Goal: Information Seeking & Learning: Find specific fact

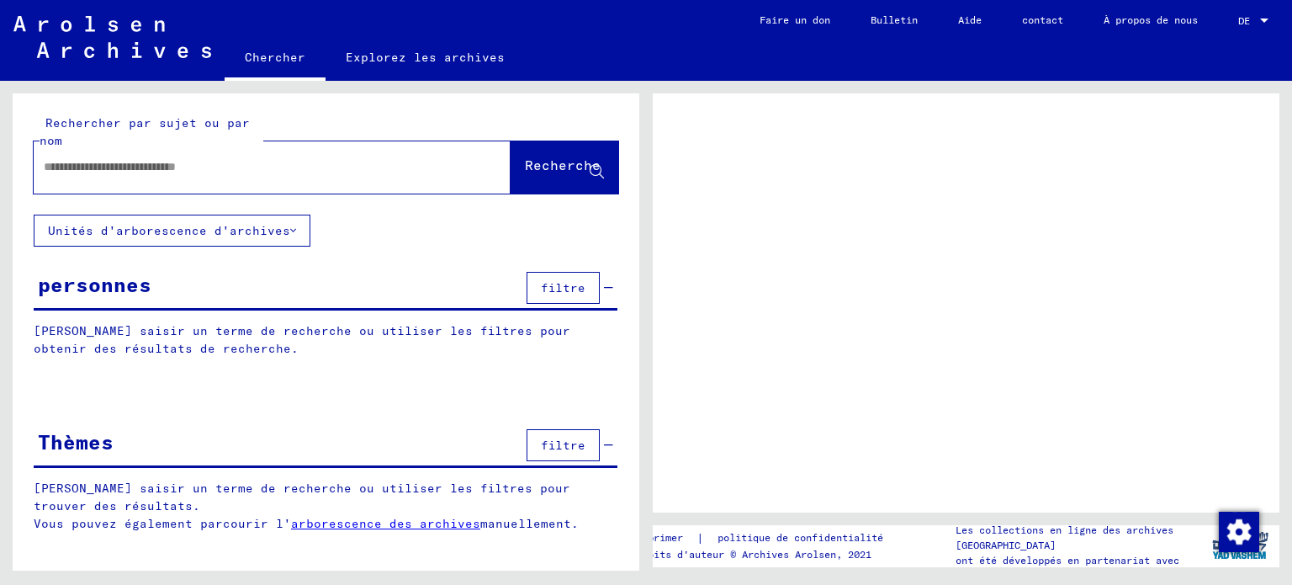
click at [99, 156] on div at bounding box center [252, 167] width 437 height 38
click at [202, 177] on div at bounding box center [252, 167] width 437 height 38
click at [209, 167] on input "text" at bounding box center [257, 167] width 426 height 18
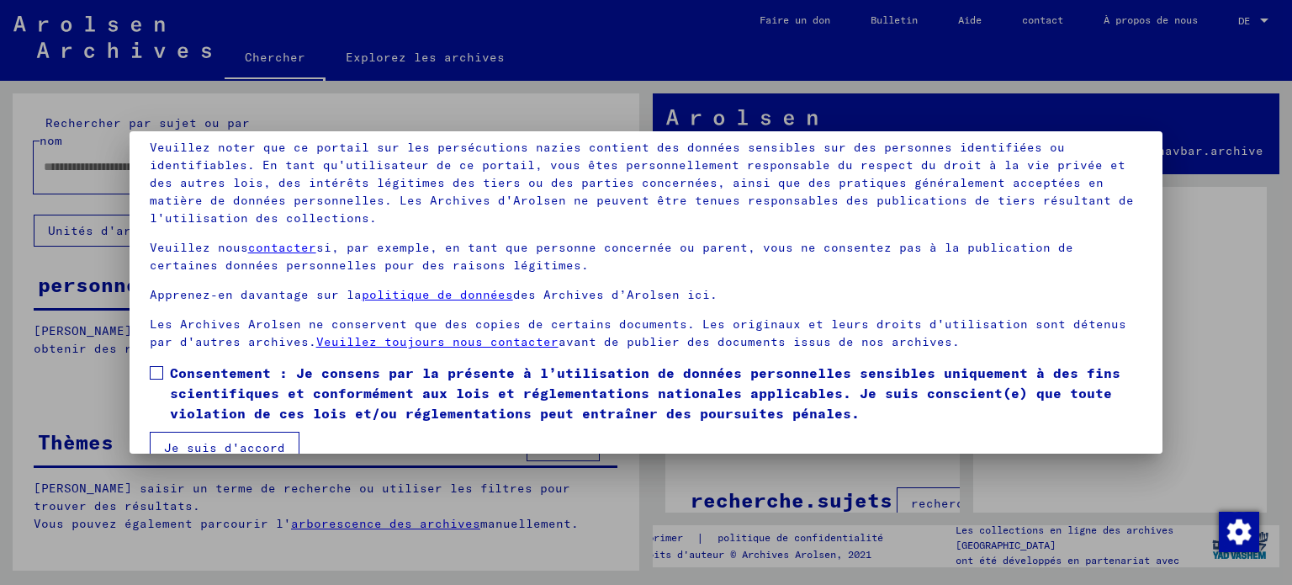
scroll to position [142, 0]
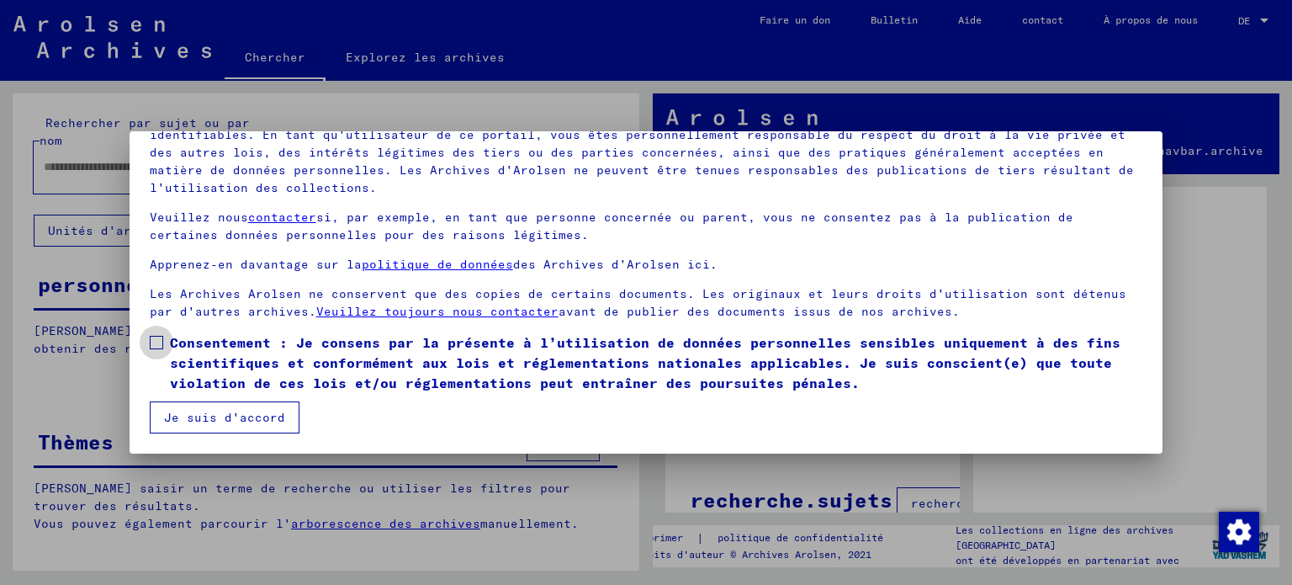
click at [155, 336] on span at bounding box center [156, 342] width 13 height 13
click at [186, 416] on font "Je suis d'accord" at bounding box center [224, 417] width 121 height 15
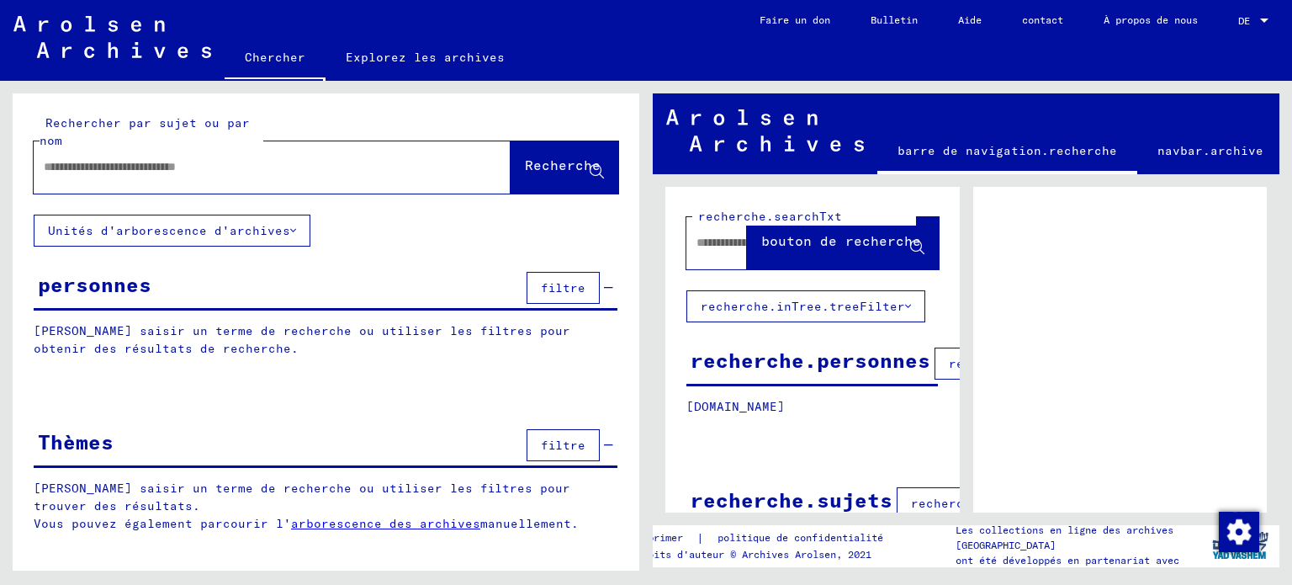
click at [344, 169] on input "text" at bounding box center [257, 167] width 426 height 18
type input "**********"
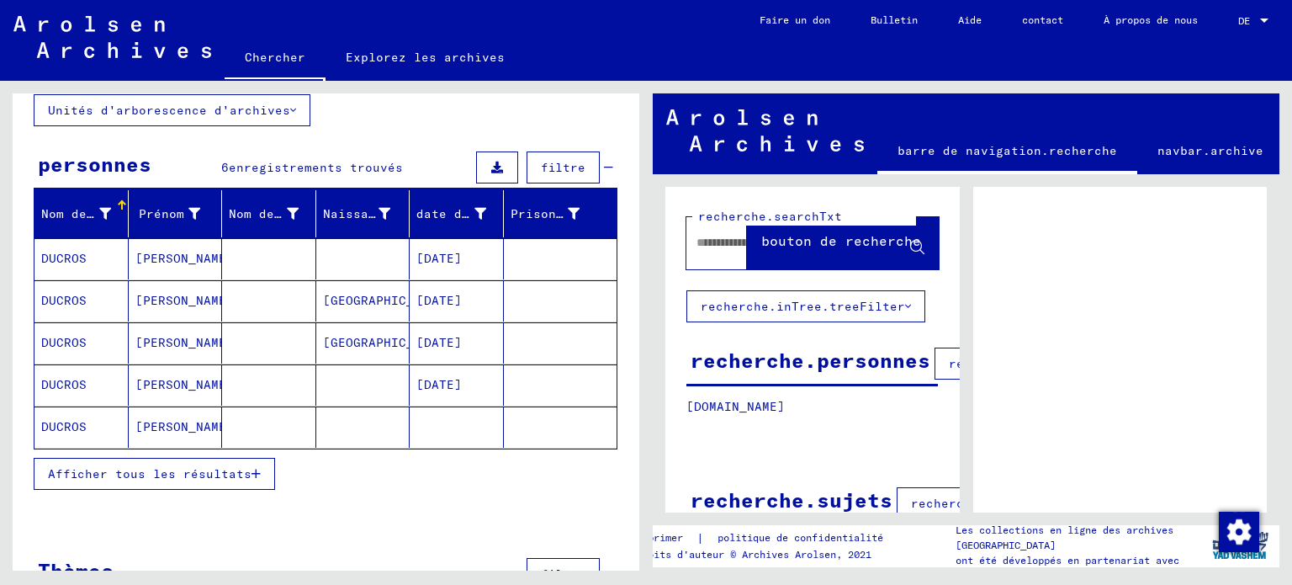
scroll to position [168, 0]
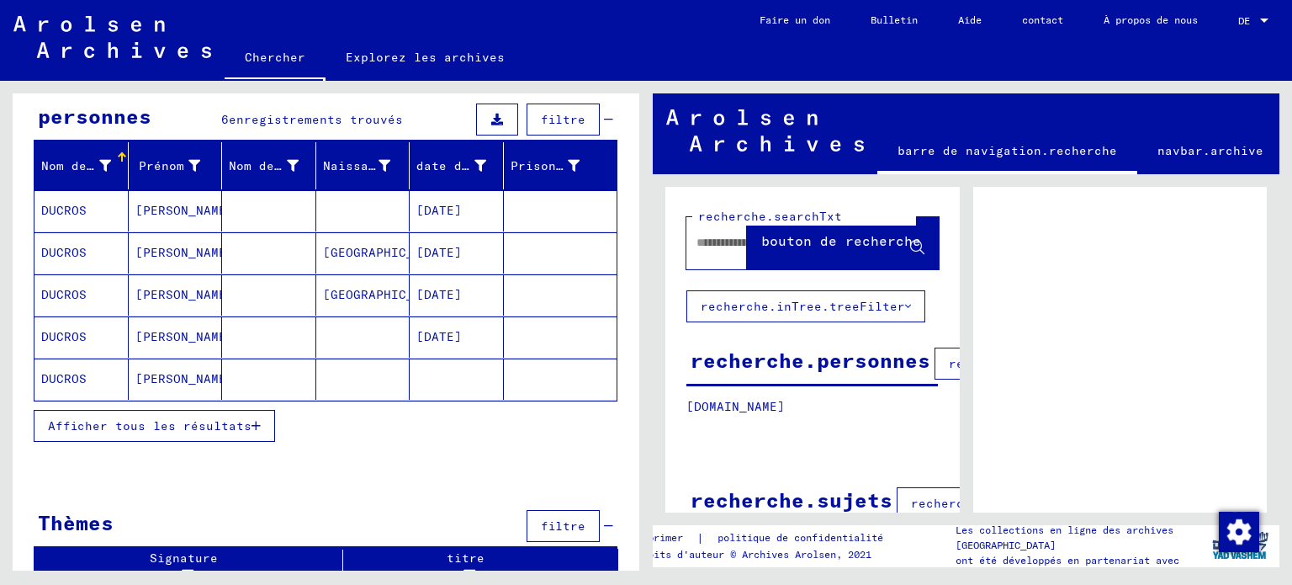
click at [316, 360] on mat-cell at bounding box center [363, 378] width 94 height 41
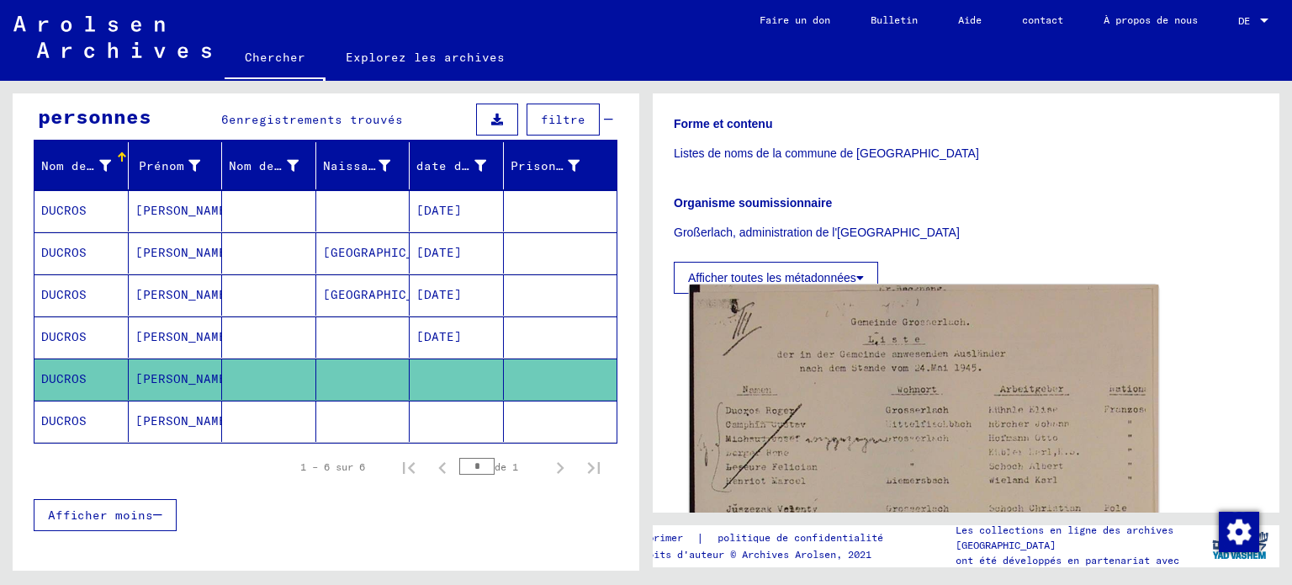
scroll to position [505, 0]
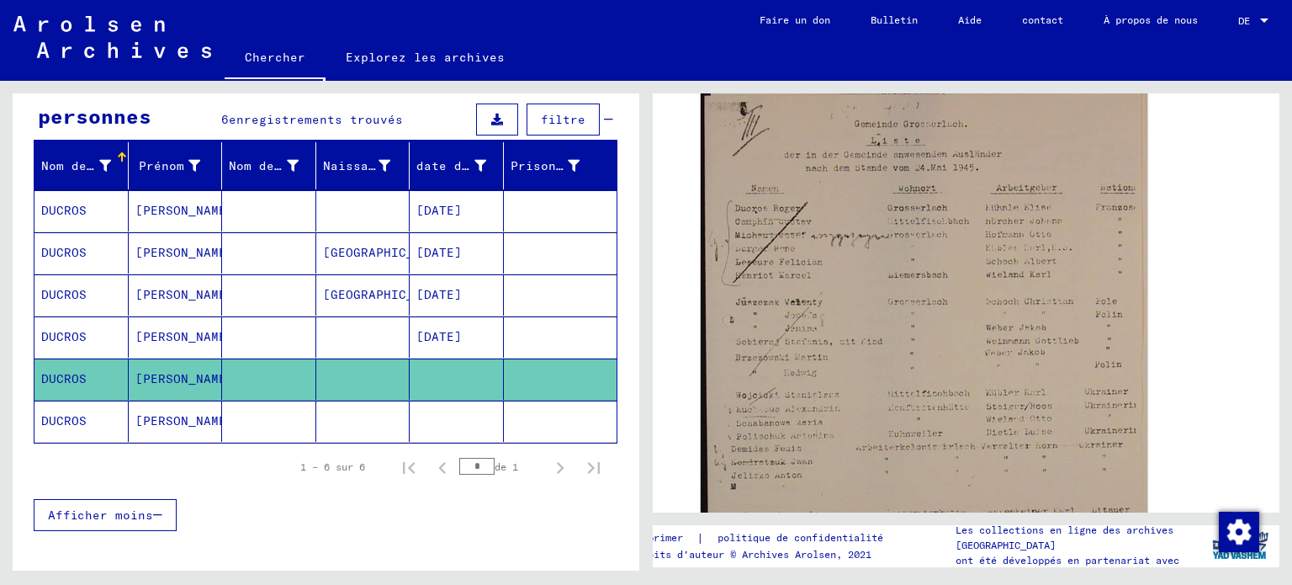
click at [399, 416] on mat-cell at bounding box center [363, 420] width 94 height 41
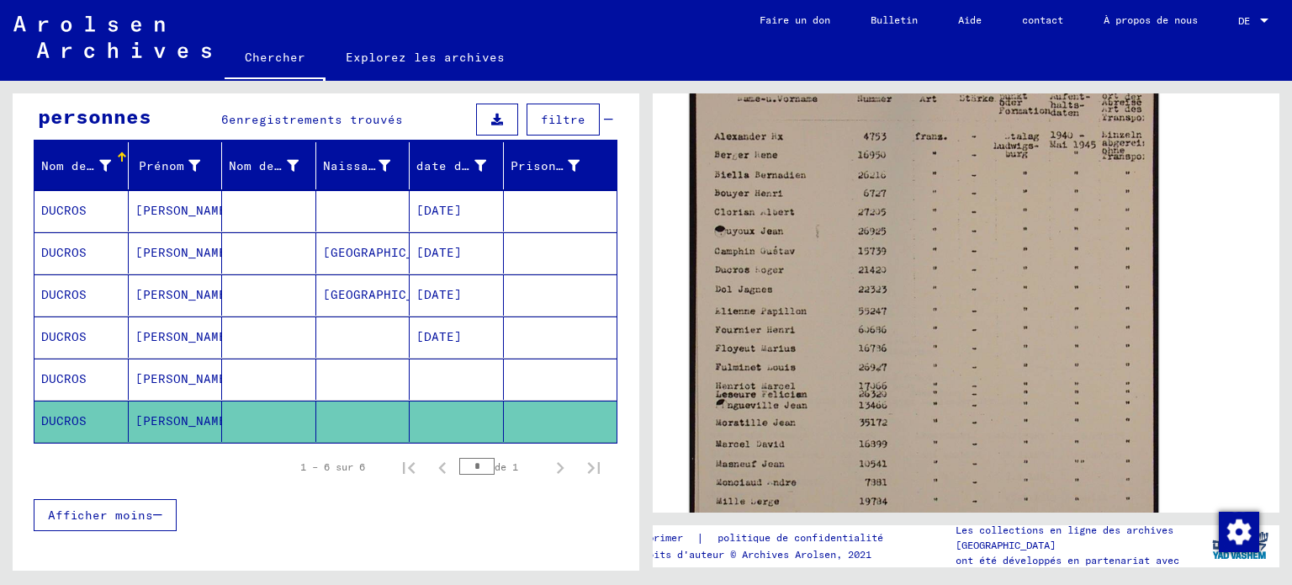
scroll to position [505, 0]
